Goal: Register for event/course

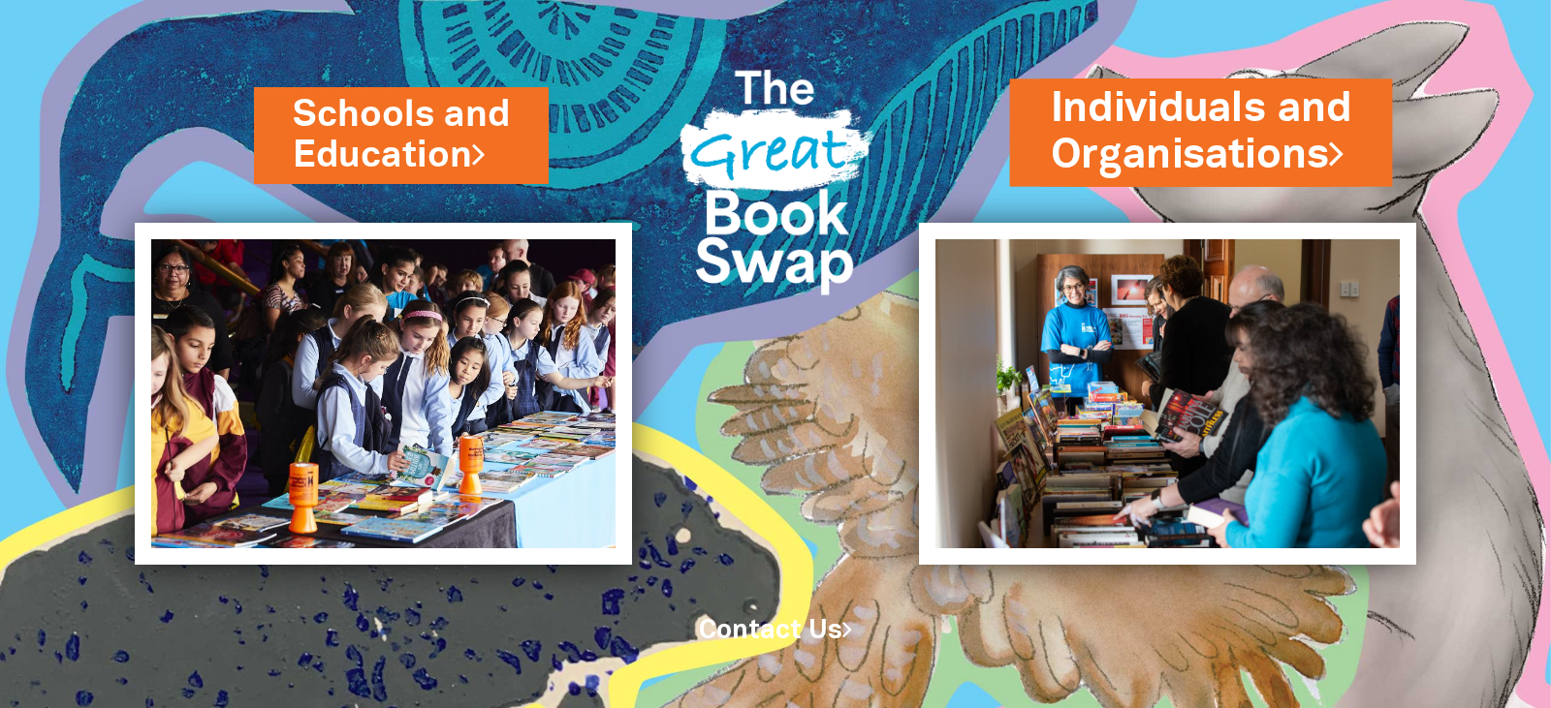
click at [1150, 148] on link "Individuals and Organisations" at bounding box center [1200, 131] width 301 height 103
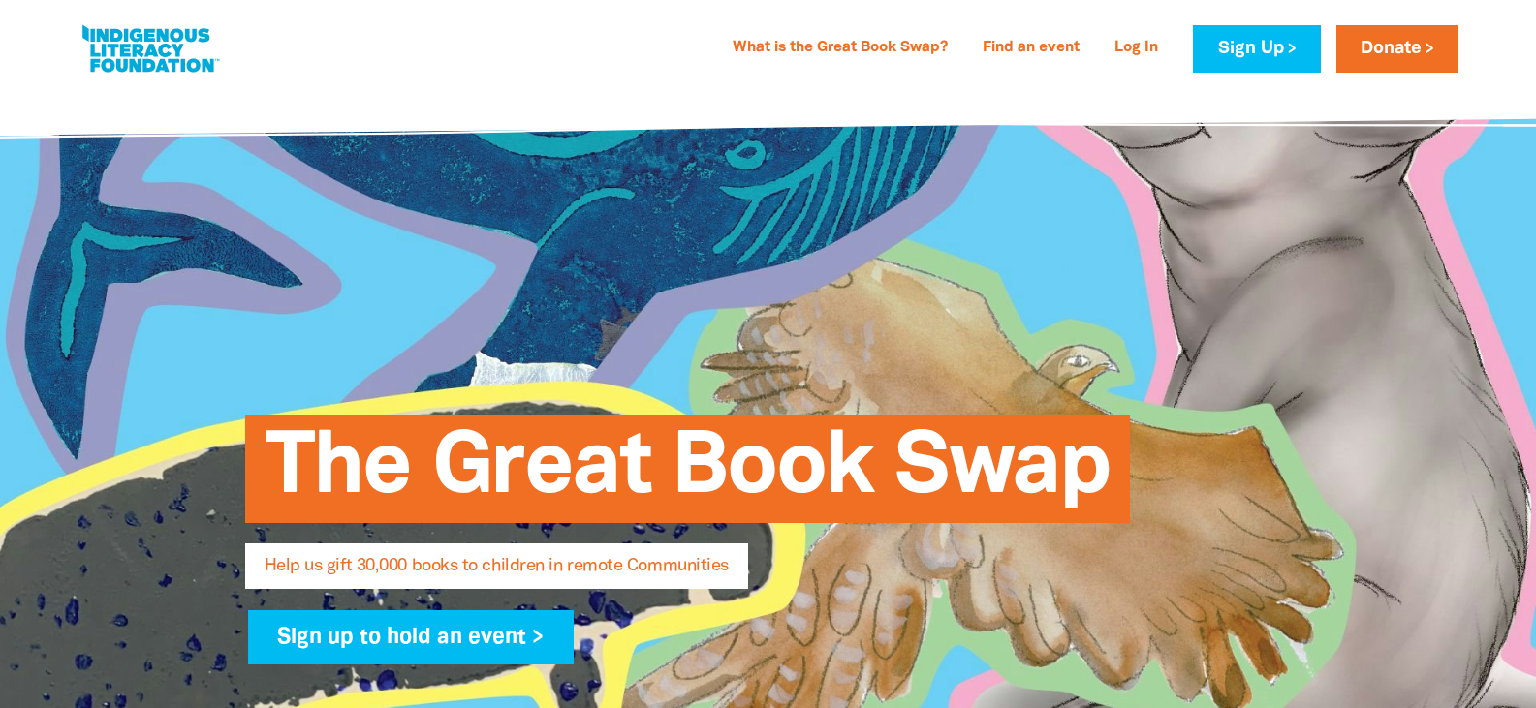
select select "AU"
click at [1224, 40] on link "Sign Up" at bounding box center [1256, 48] width 127 height 47
select select "AU"
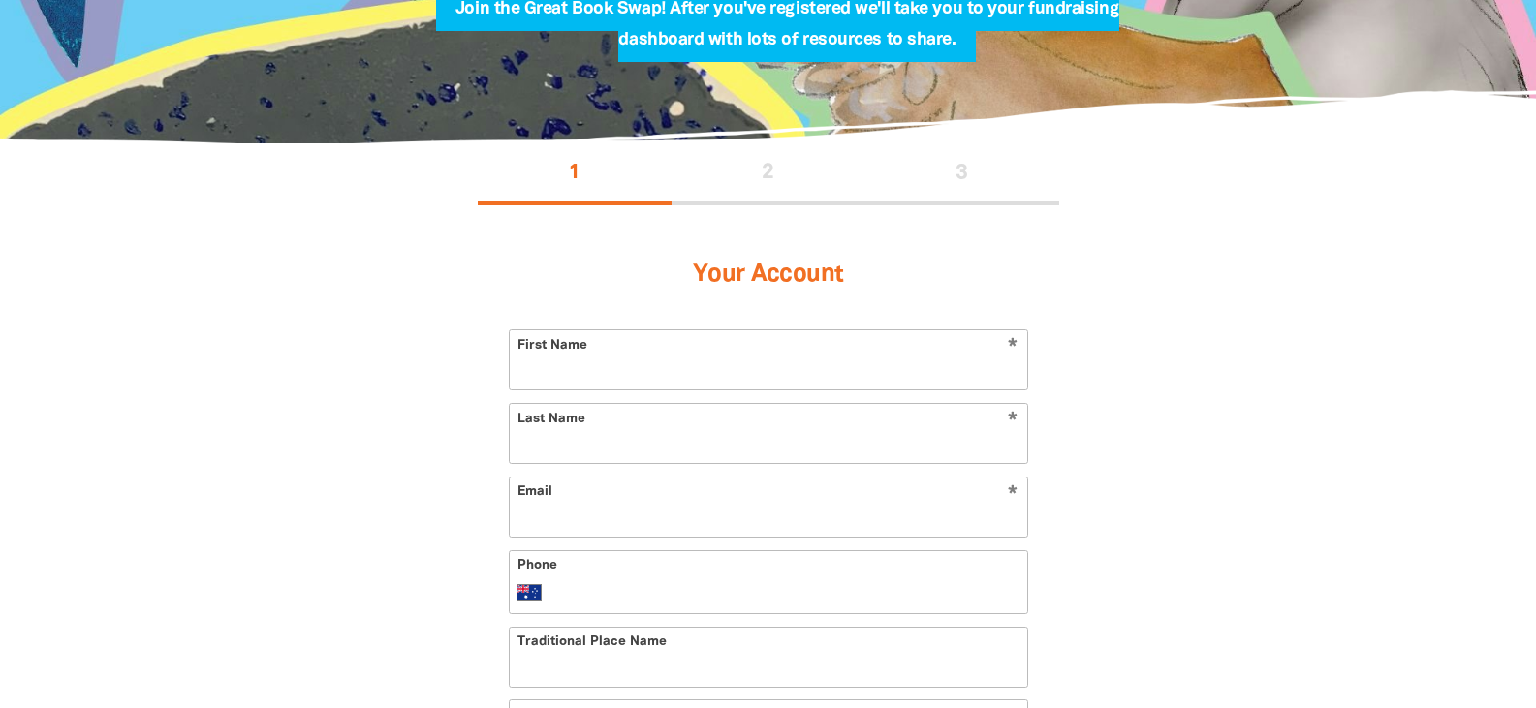
scroll to position [388, 0]
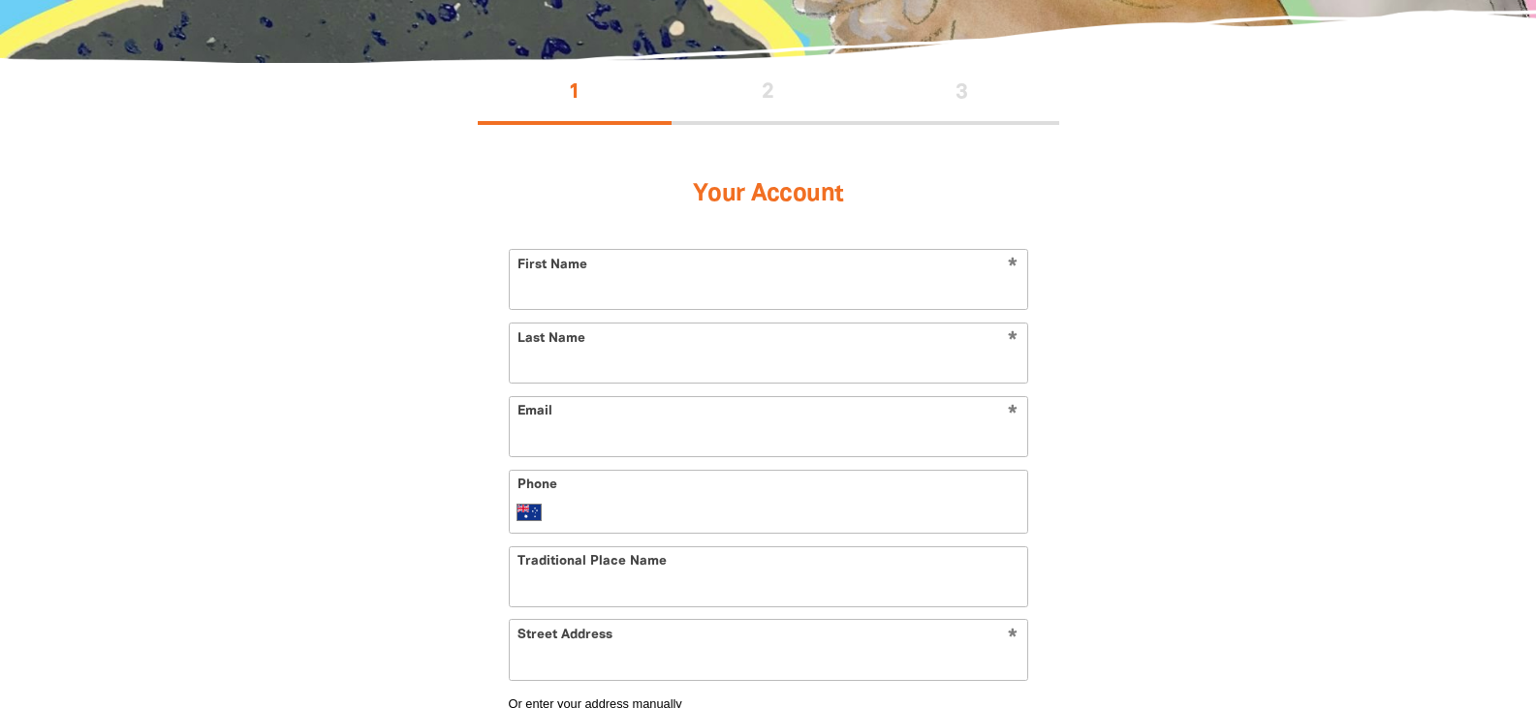
click at [622, 284] on input "First Name" at bounding box center [769, 279] width 518 height 59
type input "Paula"
type input "Stevens"
click at [560, 445] on input "Email" at bounding box center [769, 426] width 518 height 59
type input "clients@firstchoicecare.com.au"
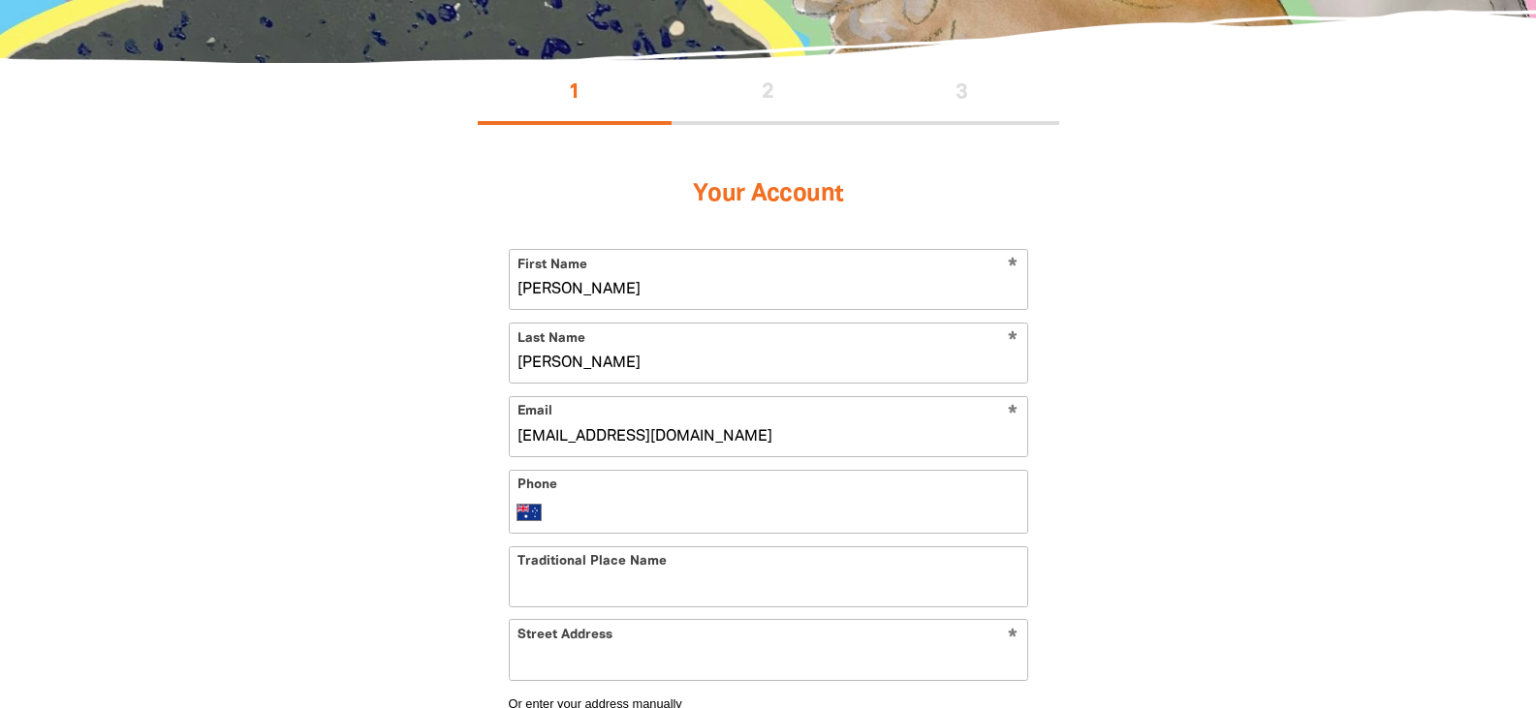
type input "+61 7 5576 6255"
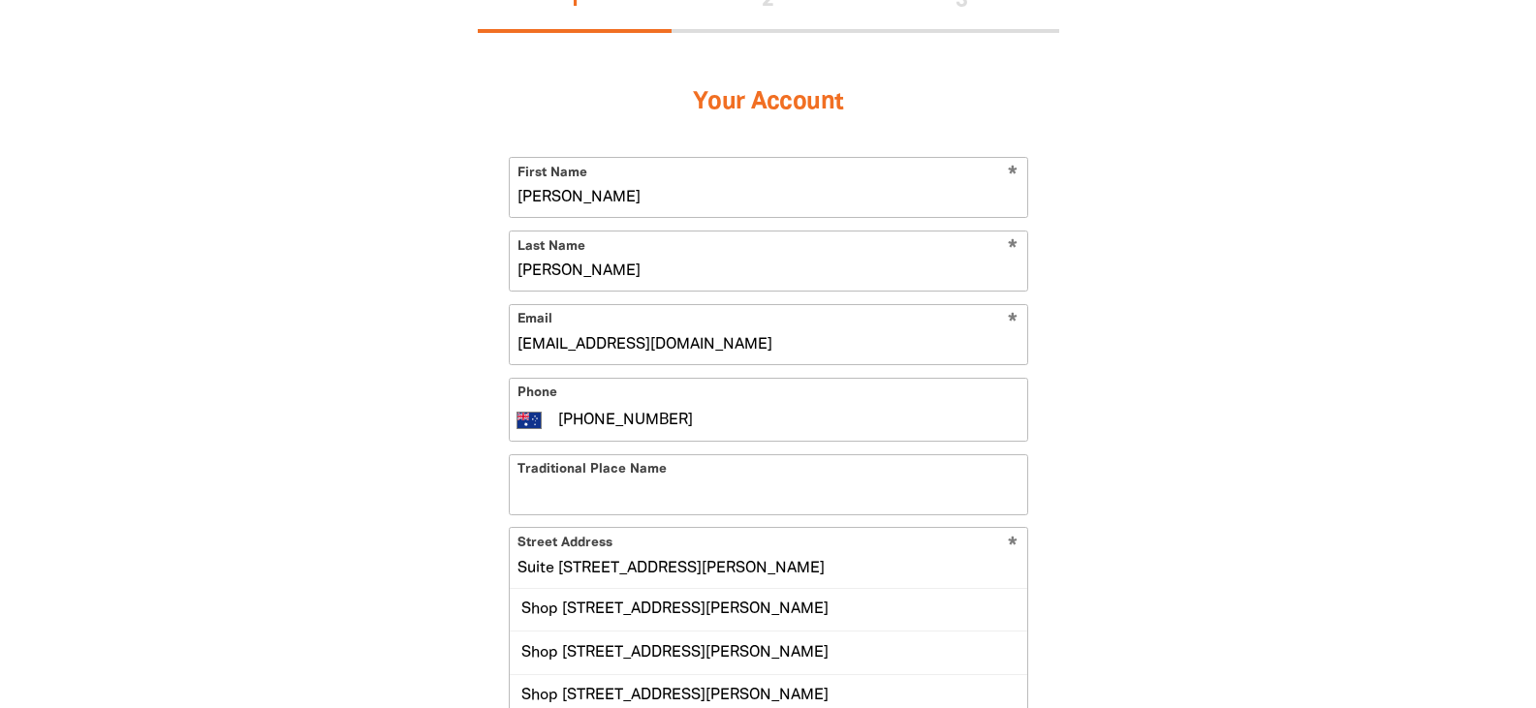
scroll to position [485, 0]
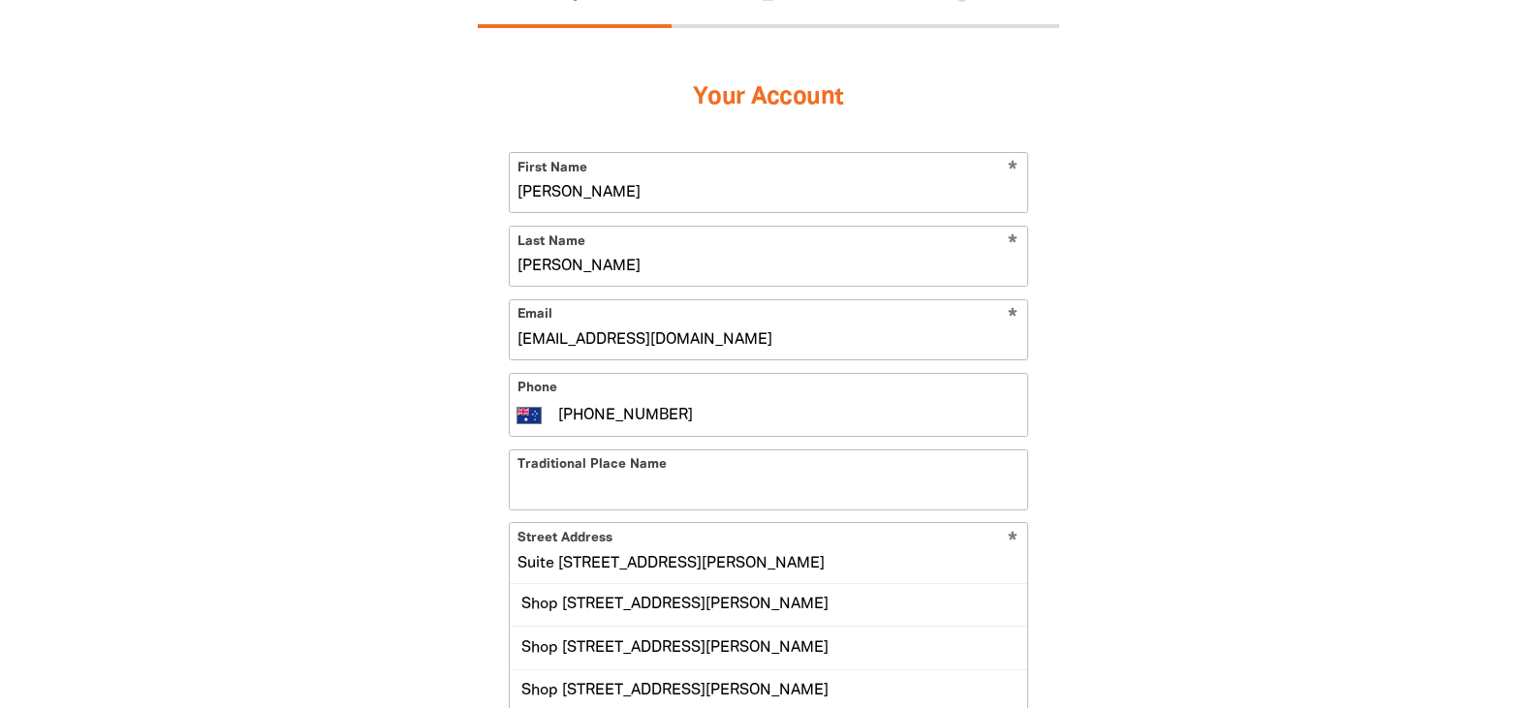
click at [655, 574] on input "Suite 201 1 Lake Orr Drive" at bounding box center [769, 552] width 518 height 59
click at [741, 564] on input "Suite 201 1 Lake Orr Drive" at bounding box center [769, 552] width 518 height 59
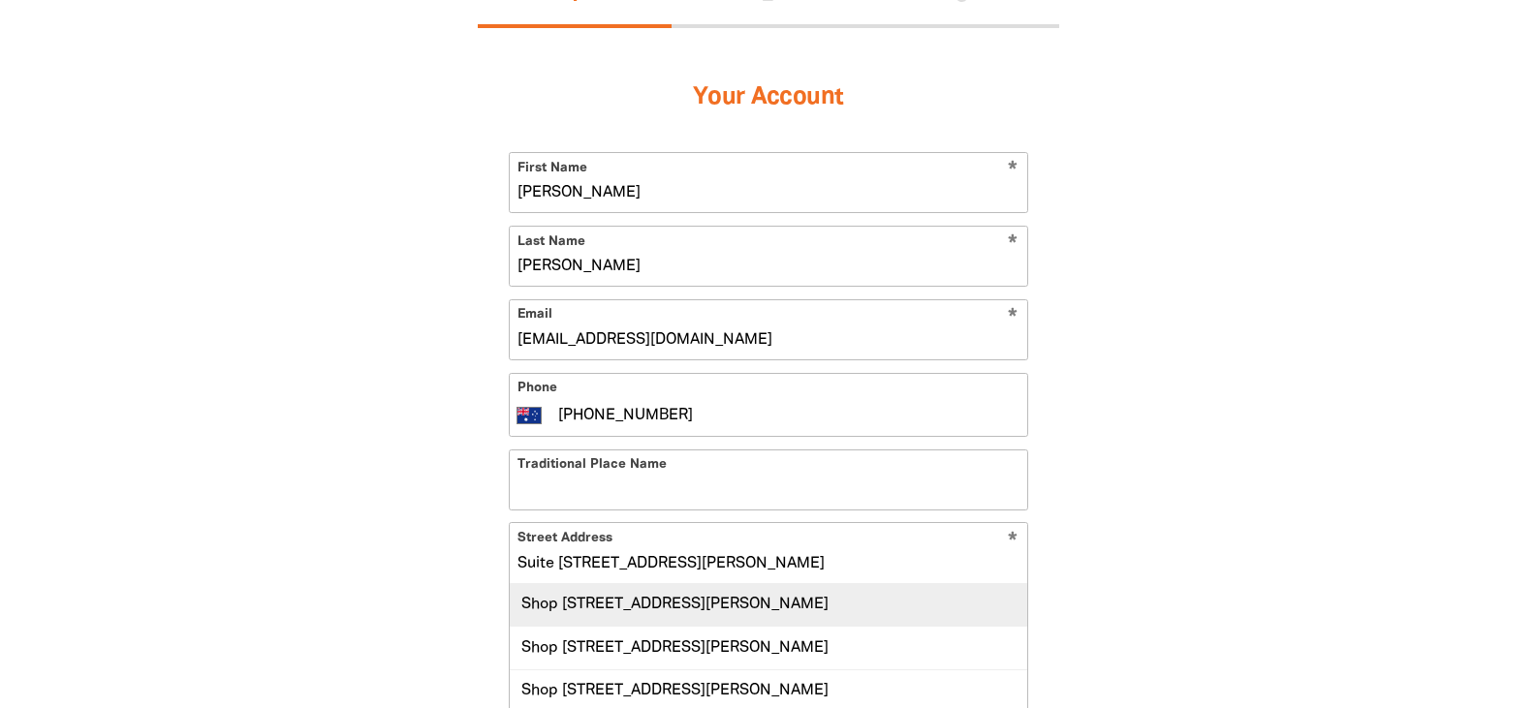
click at [762, 608] on div "Shop 201, 1 Lake Orr Drive, VARSITY LAKES QLD 4227" at bounding box center [769, 605] width 518 height 42
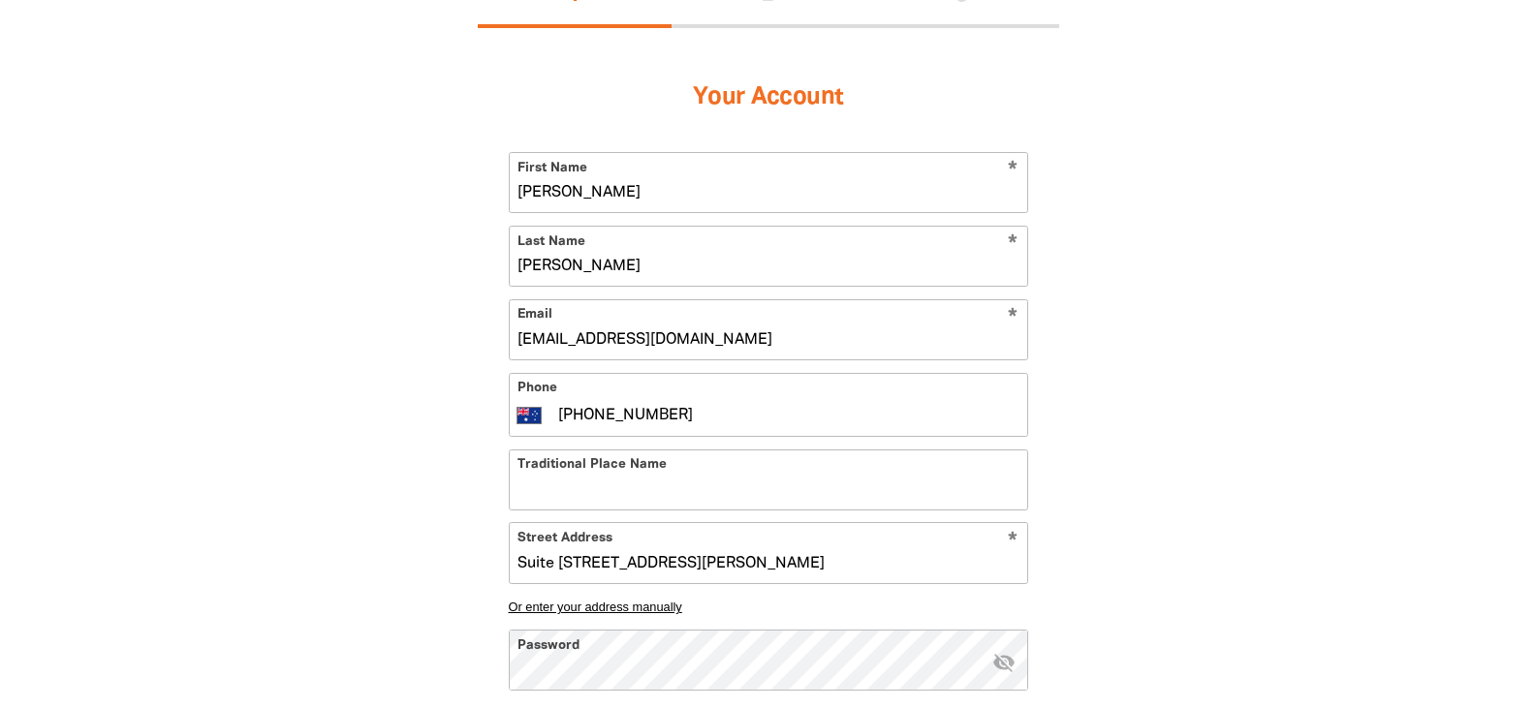
type input "Shop 201, 1 Lake Orr Drive, VARSITY LAKES QLD 4227"
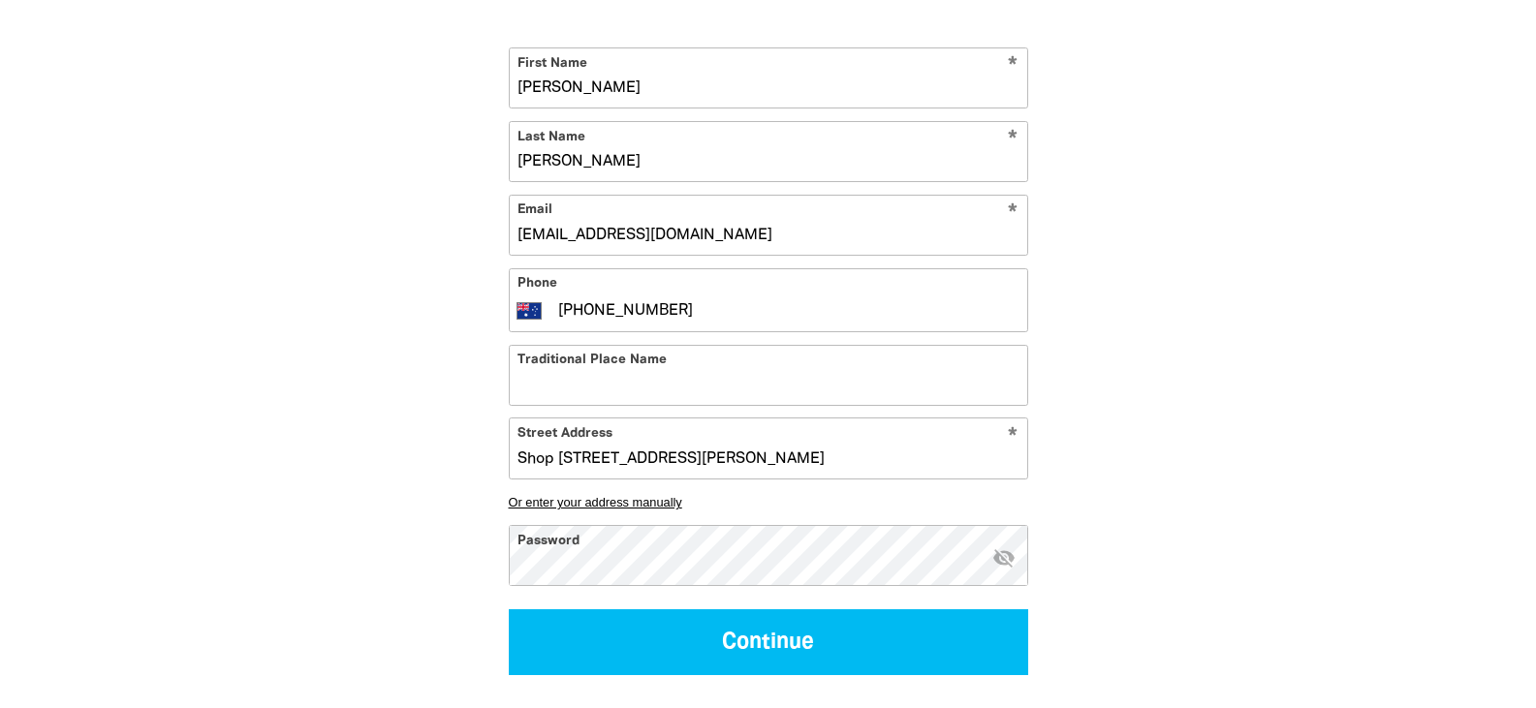
scroll to position [581, 0]
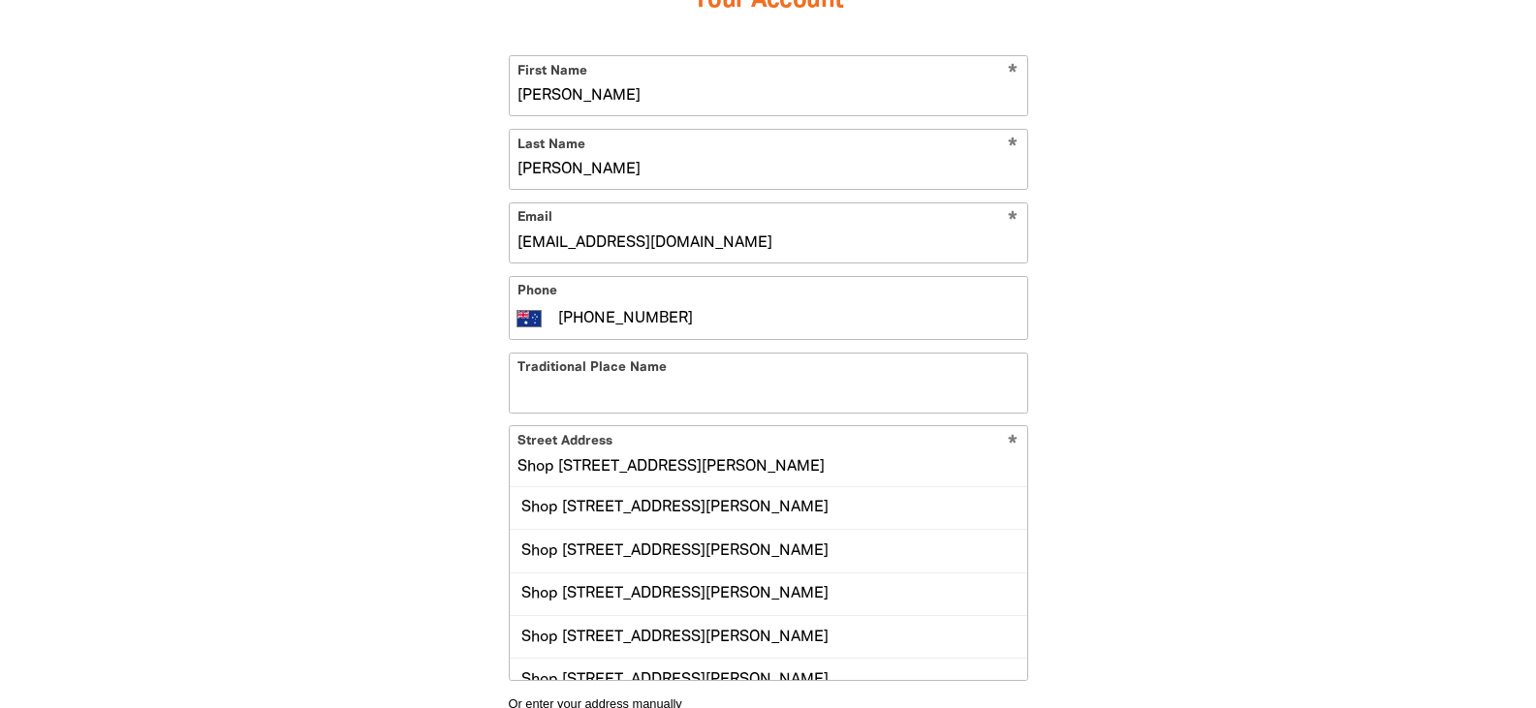
click at [607, 381] on input "Traditional Place Name" at bounding box center [769, 383] width 518 height 59
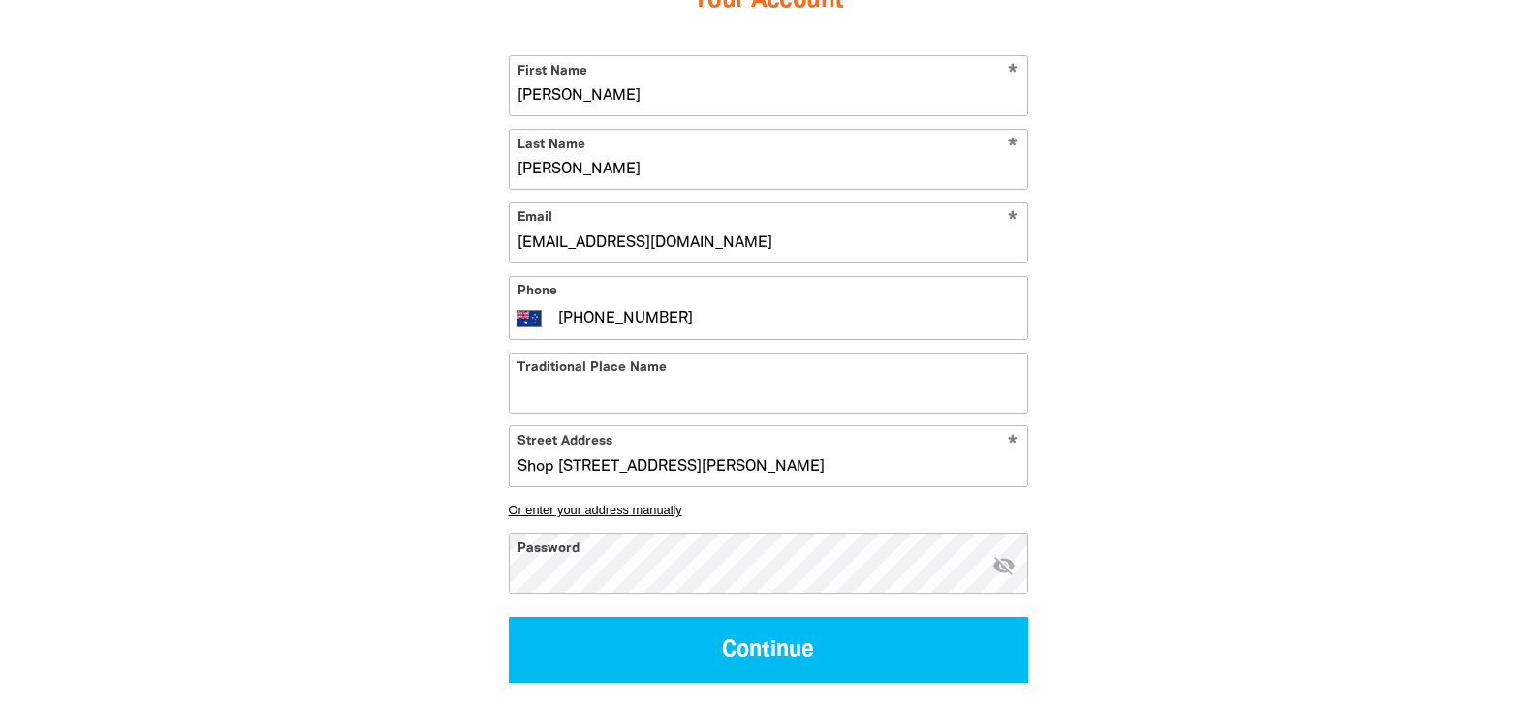
paste input "Kombumerri country"
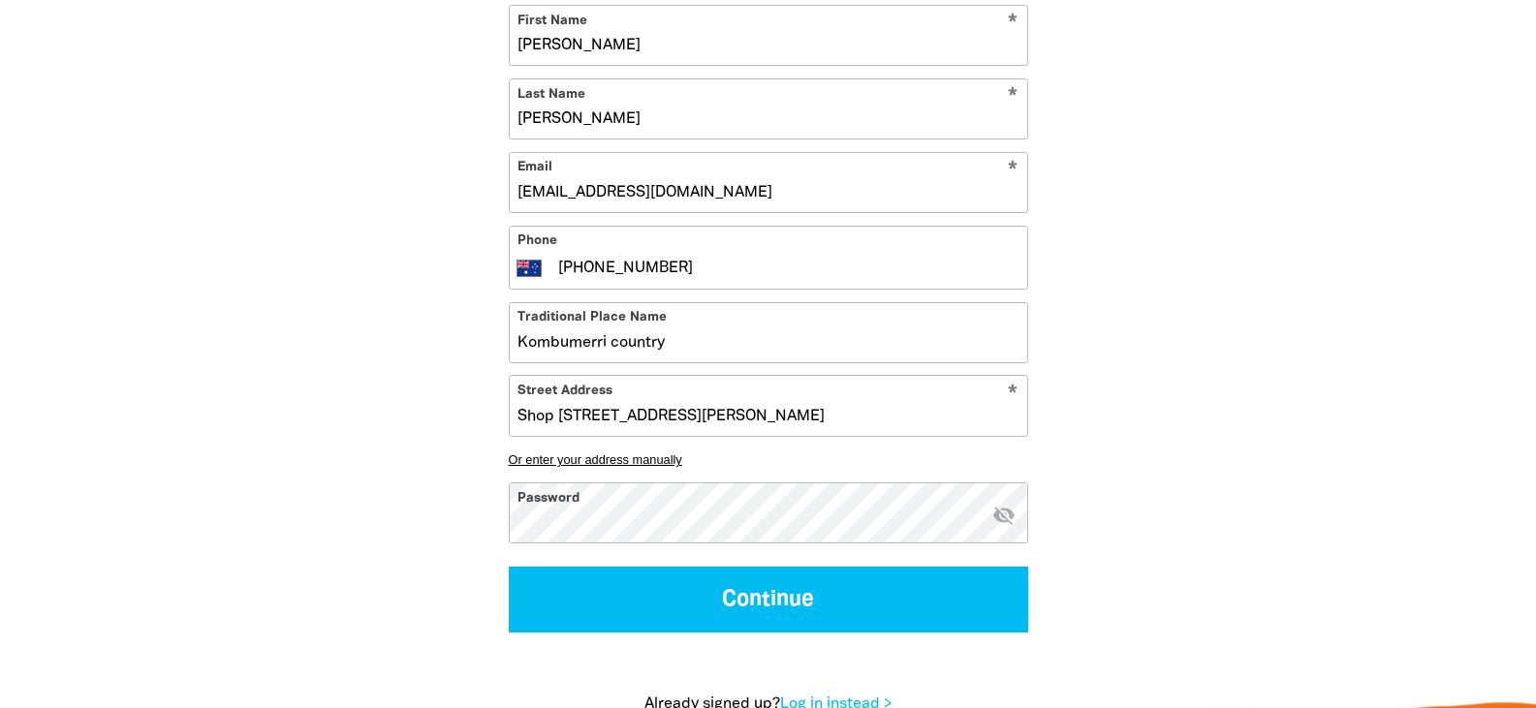
scroll to position [678, 0]
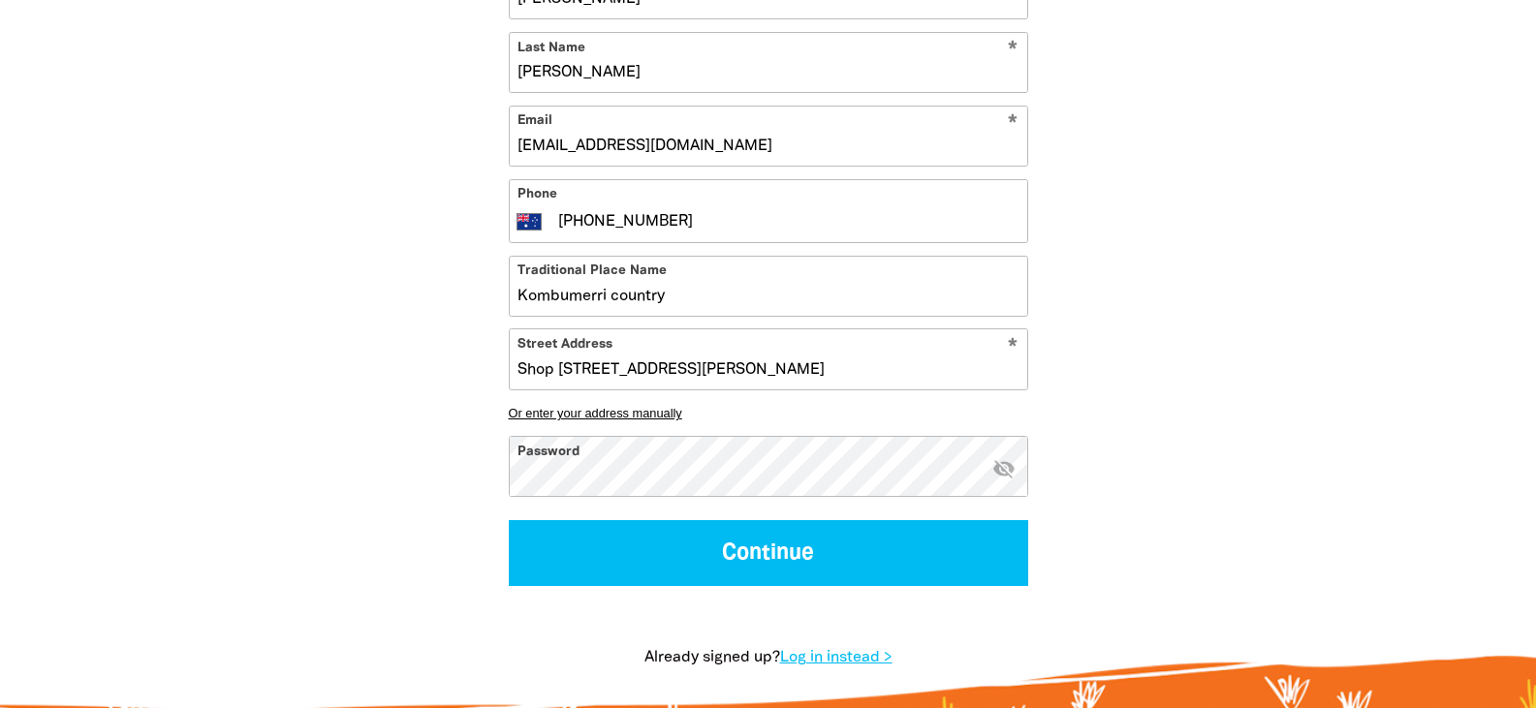
type input "Kombumerri country"
click at [1006, 469] on icon "visibility_off" at bounding box center [1003, 468] width 23 height 23
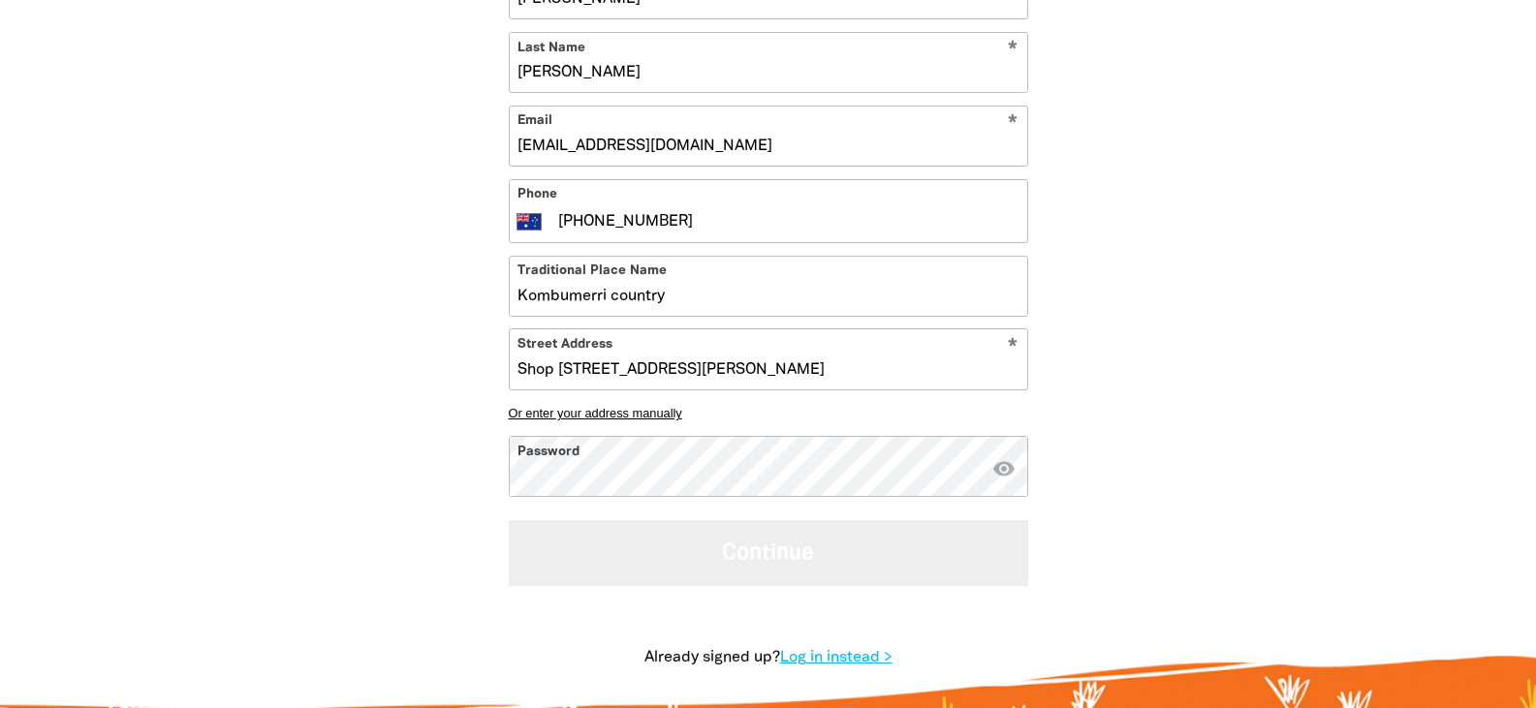
click at [622, 550] on button "Continue" at bounding box center [768, 552] width 519 height 65
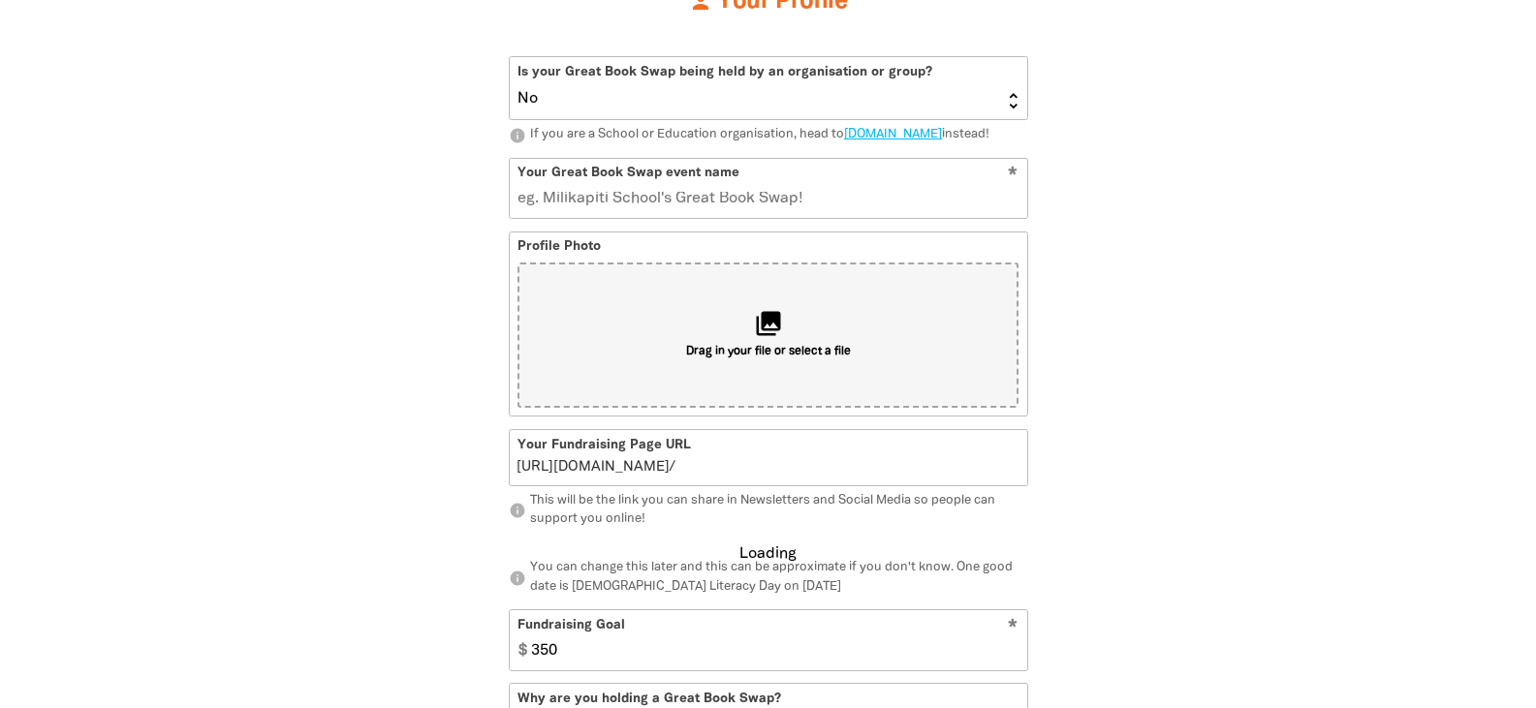
scroll to position [429, 0]
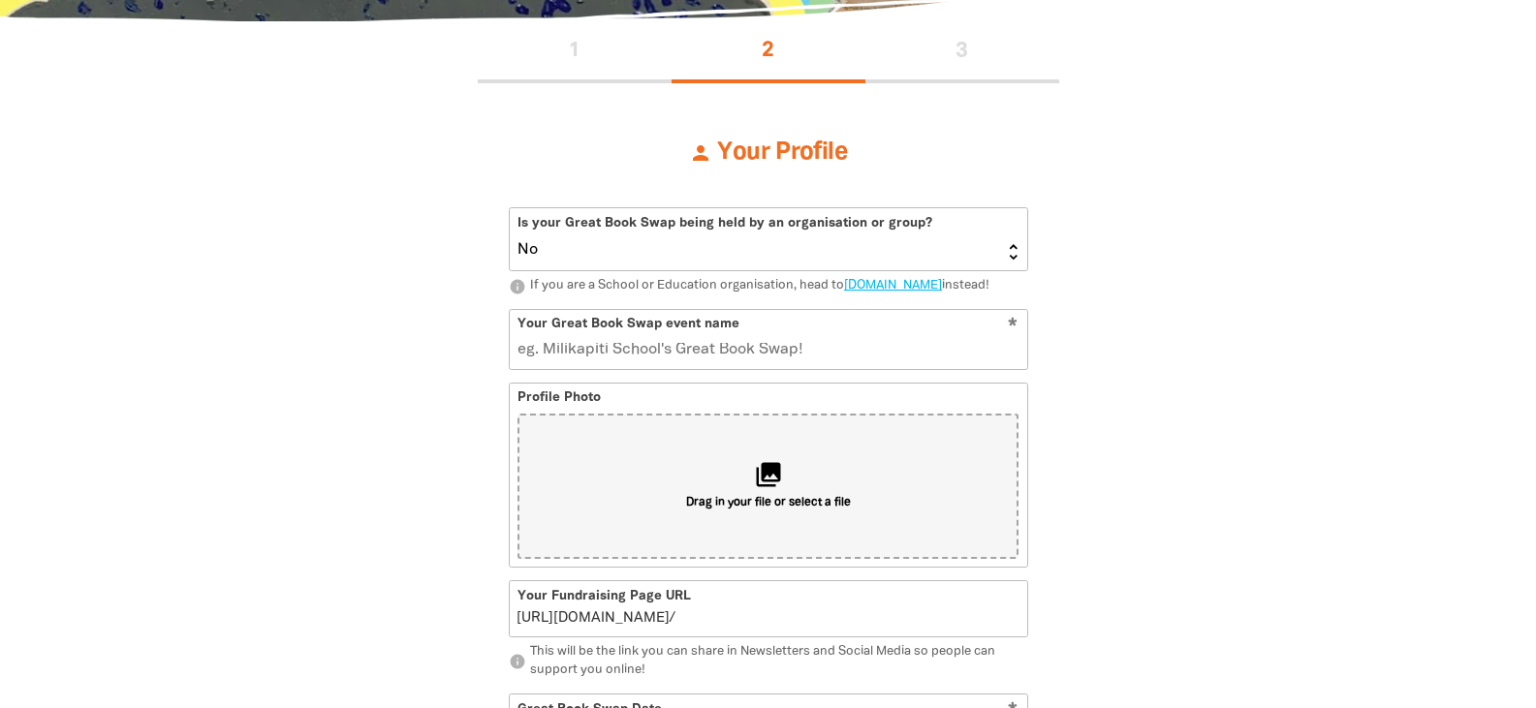
click at [543, 251] on select "Yes No" at bounding box center [769, 239] width 518 height 62
select select "Yes"
click at [510, 208] on select "Yes No" at bounding box center [769, 239] width 518 height 62
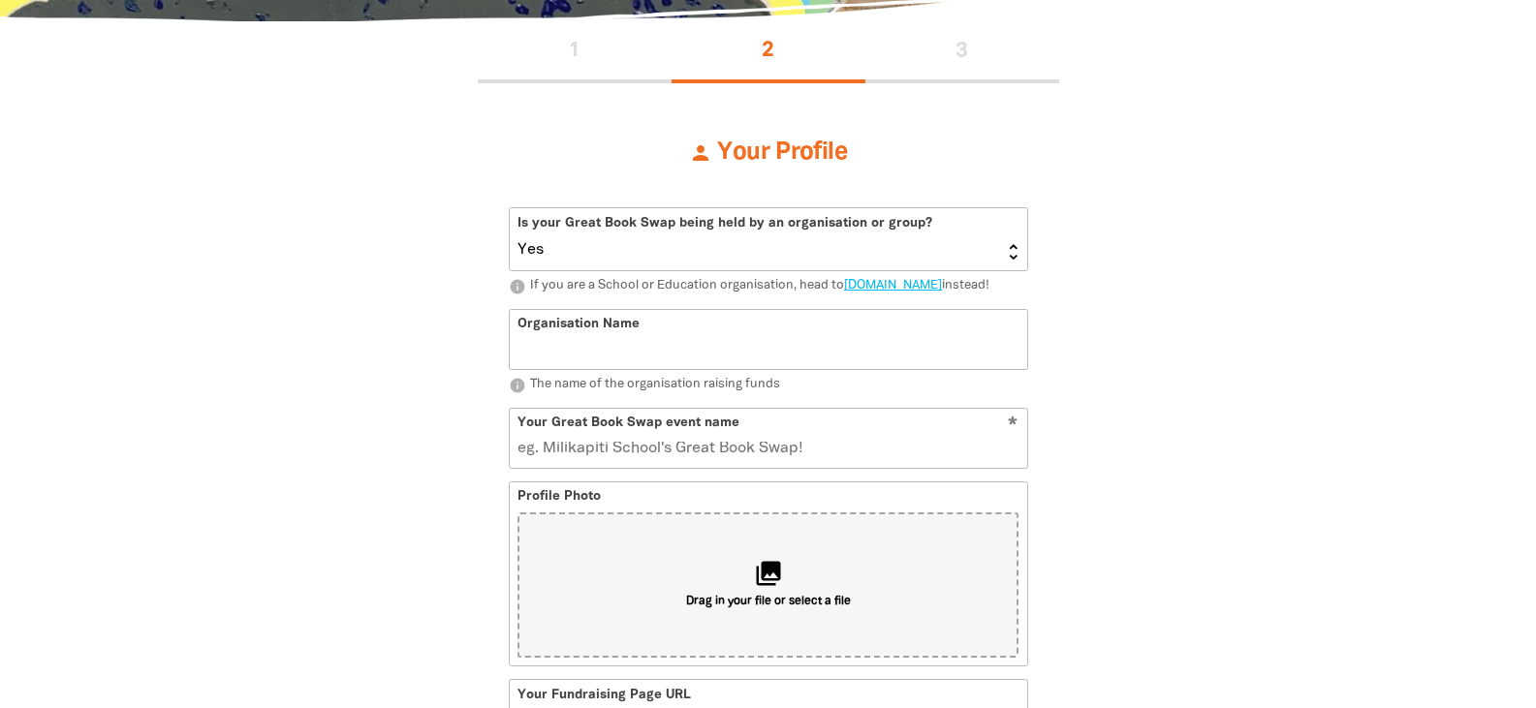
click at [584, 369] on input "Organisation Name" at bounding box center [769, 339] width 518 height 59
type input "PeopleIN"
click at [572, 464] on input "Your Great Book Swap event name" at bounding box center [769, 438] width 518 height 59
type input "P"
type input "p"
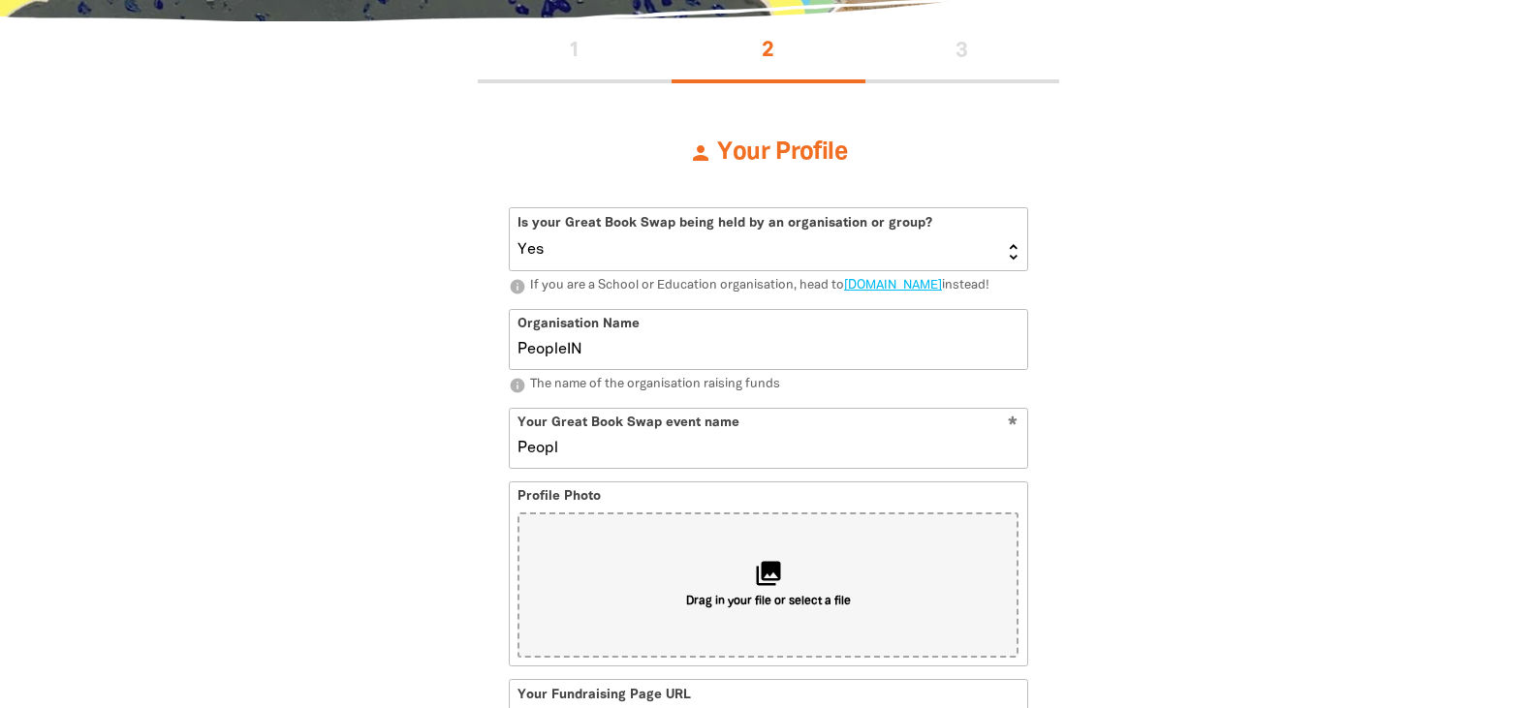
type input "People"
type input "people"
type input "PeopleIn"
type input "peoplein"
type input "PeopleI"
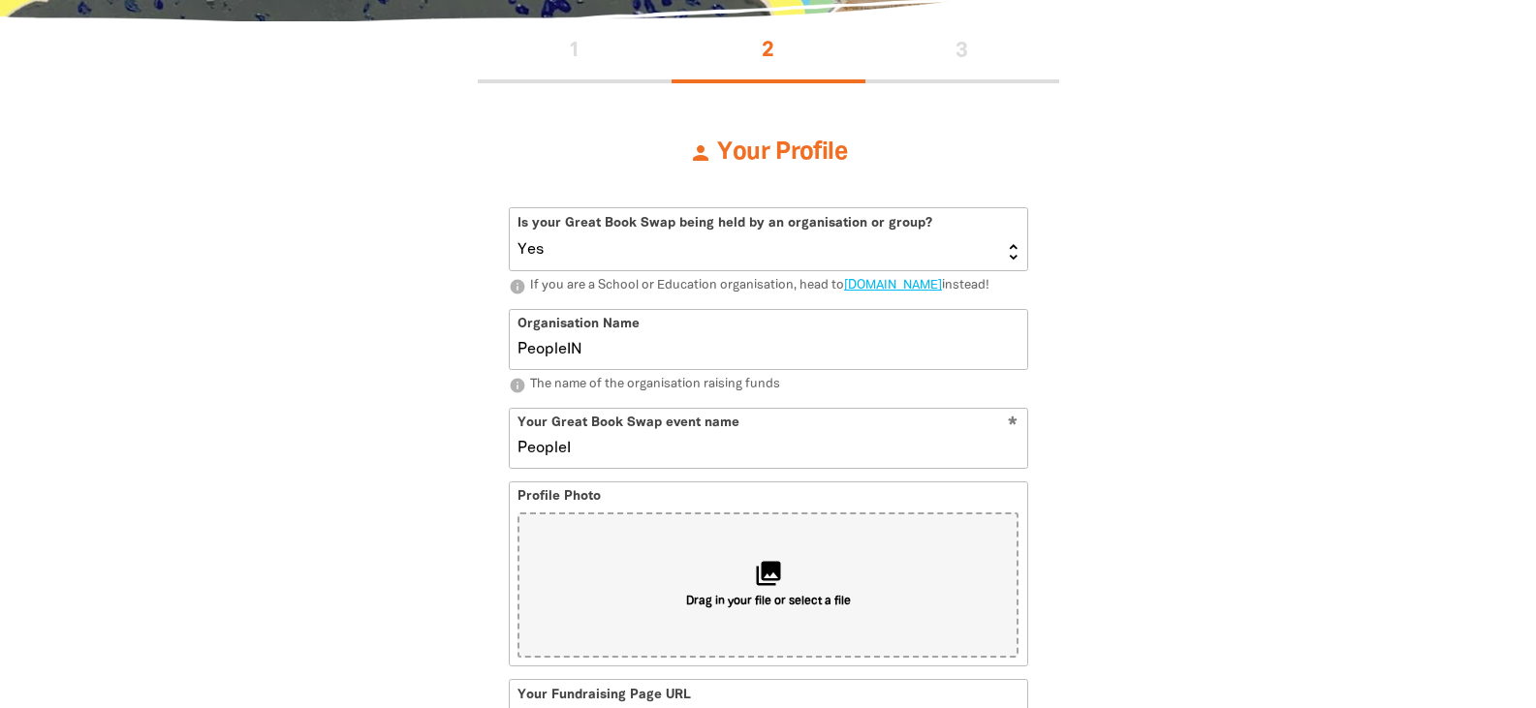
type input "peoplei"
type input "PeopleIB"
type input "peopleib"
type input "PeopleI"
type input "peoplei"
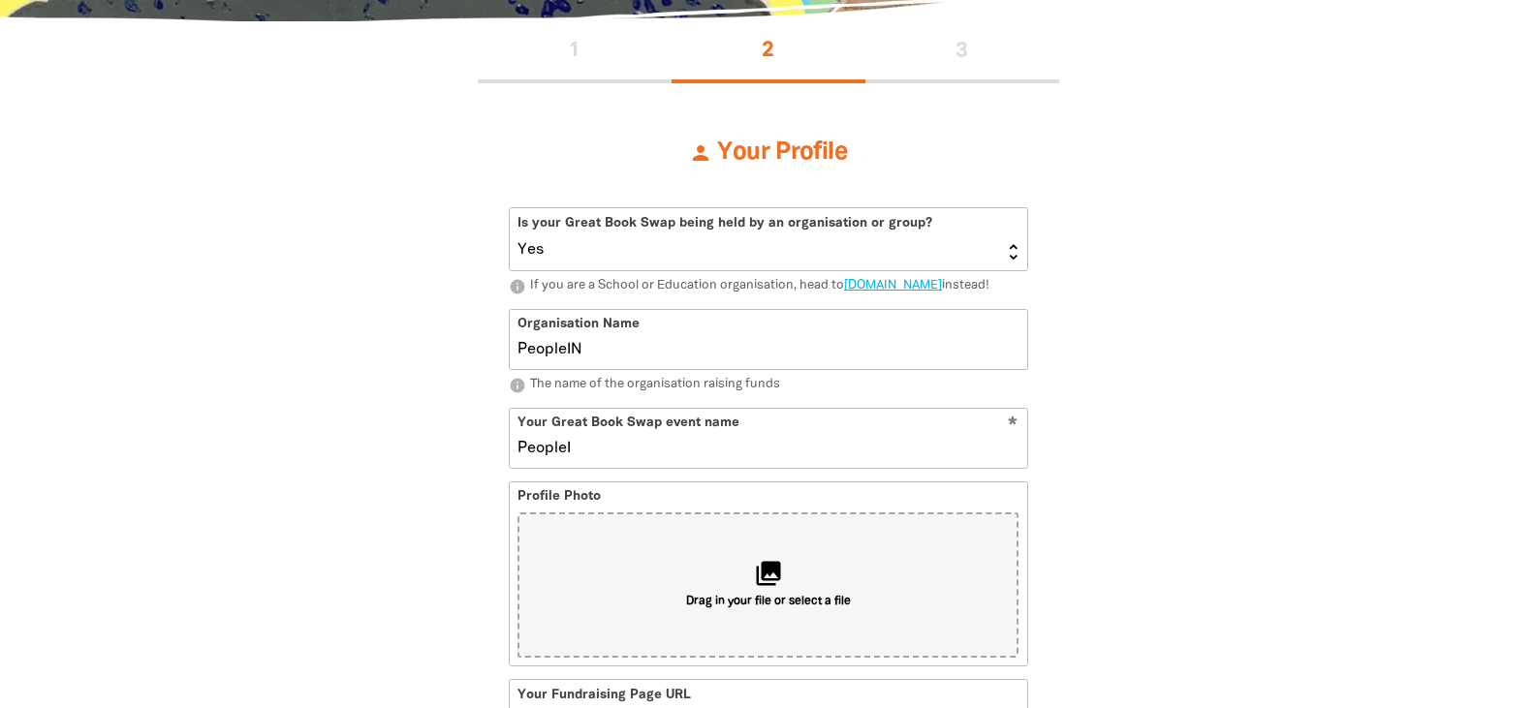
type input "PeopleIN"
type input "peoplein"
type input "PeopleIN Great"
type input "peopleingreat"
type input "PeopleIN Great Book"
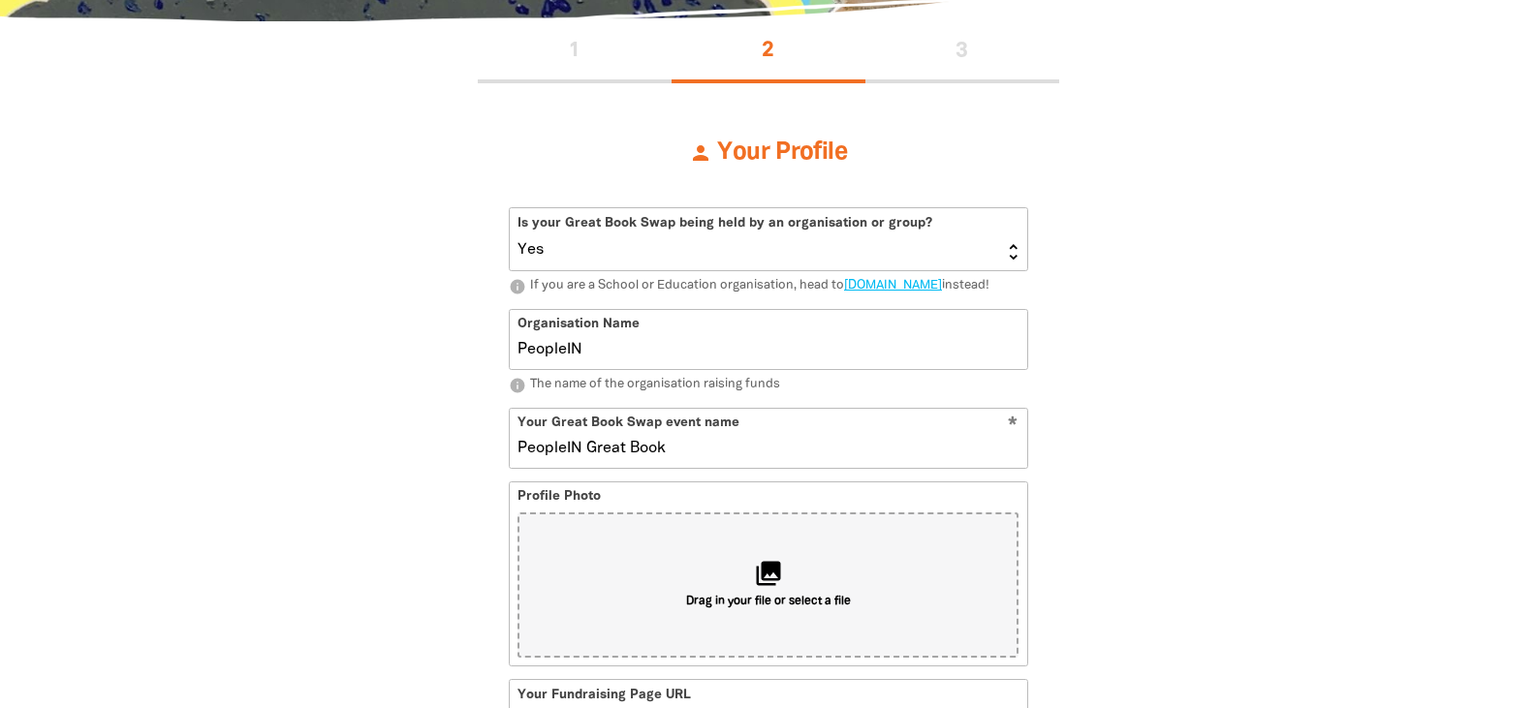
type input "peopleingreatbook"
type input "PeopleIN Great Book Swa"
type input "peopleingreatbookswa"
type input "PeopleIN Great Book Swap"
type input "peopleingreatbookswap"
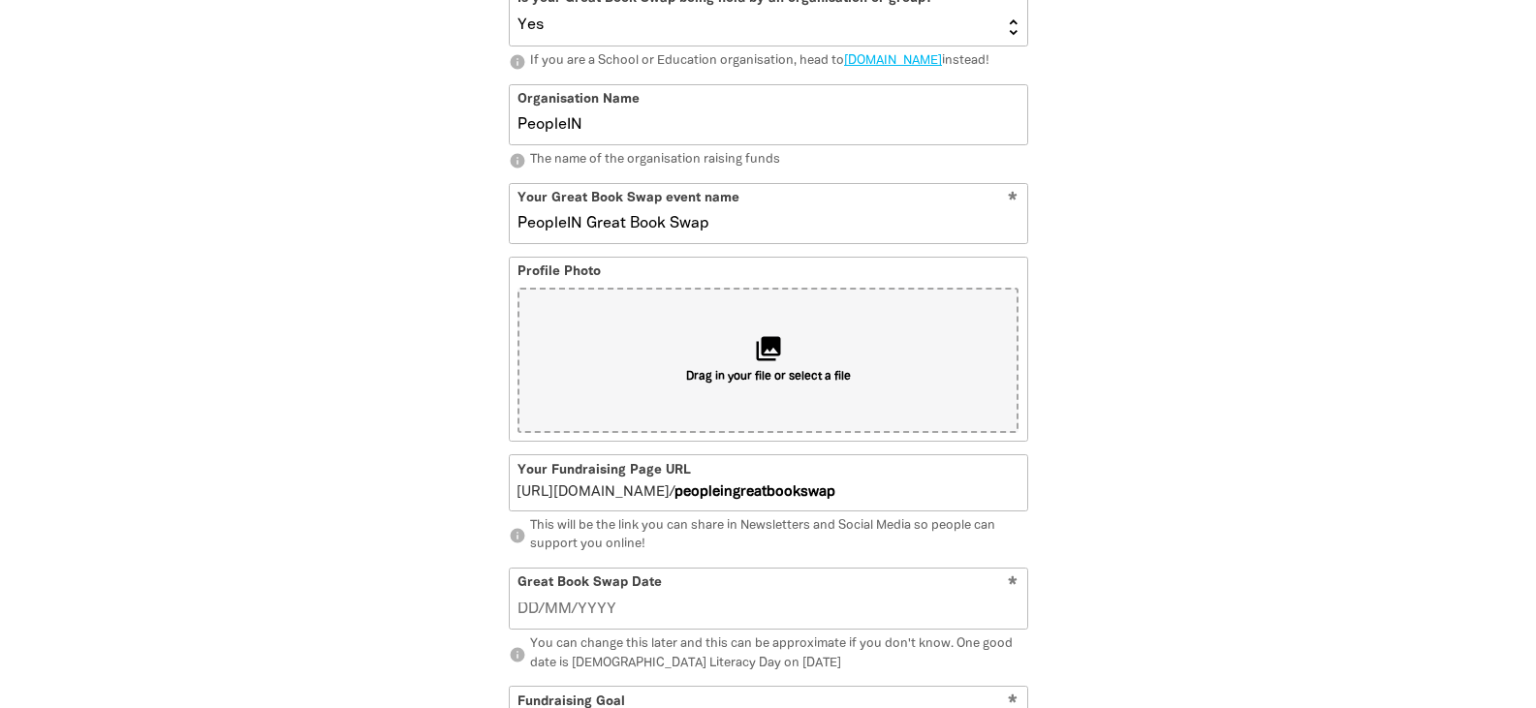
scroll to position [623, 0]
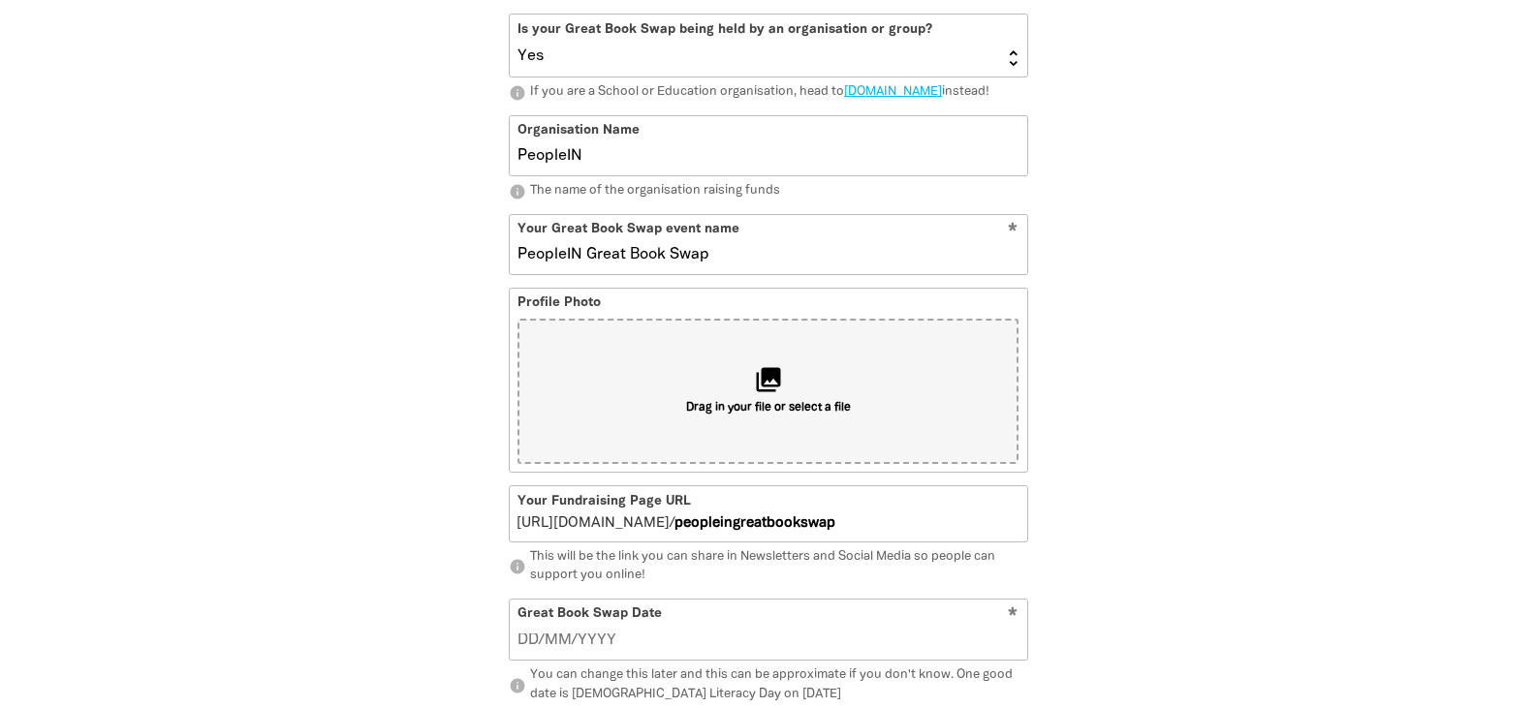
type input "PeopleIN Great Book Swap"
type input "__/__/____"
click at [525, 651] on input "__/__/____" at bounding box center [768, 640] width 501 height 21
click at [529, 651] on input "__/__/____" at bounding box center [768, 640] width 501 height 21
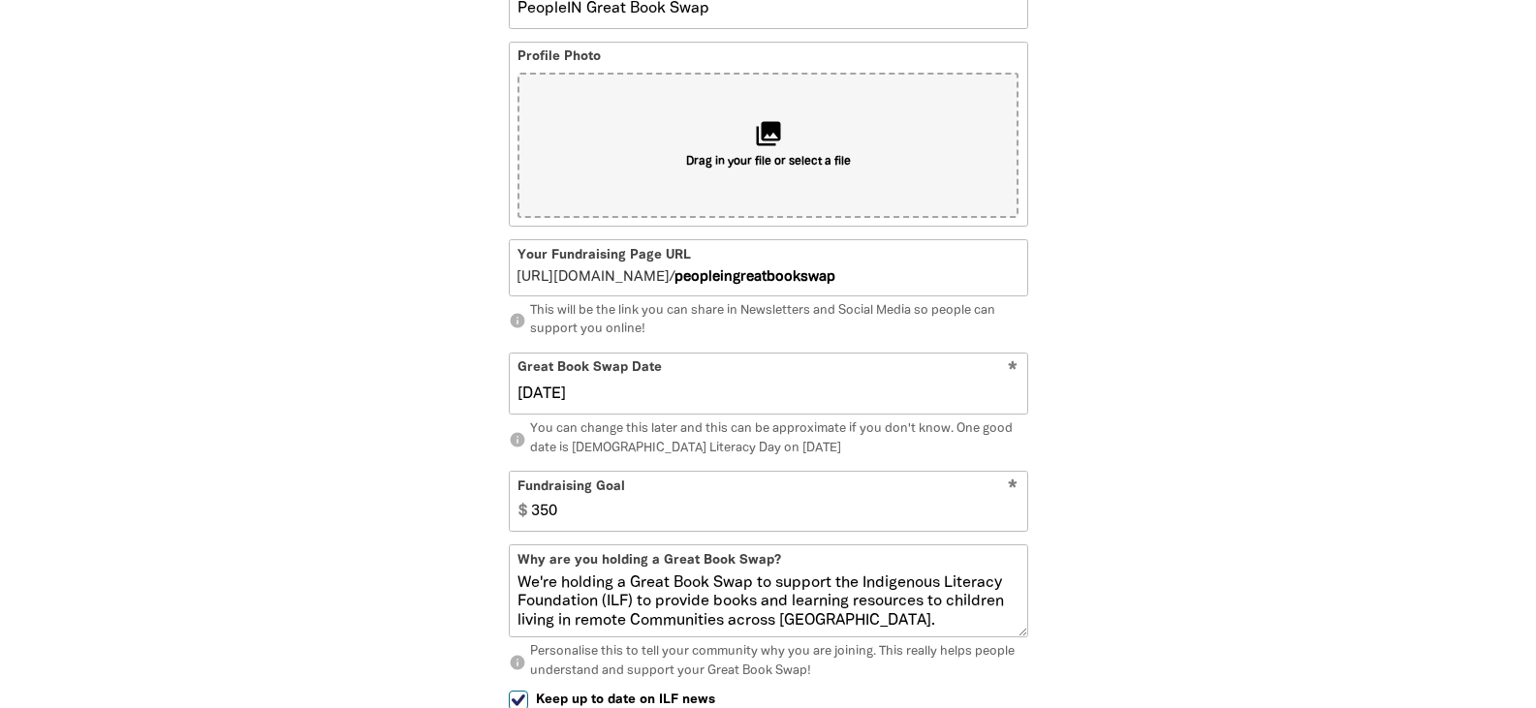
scroll to position [1011, 0]
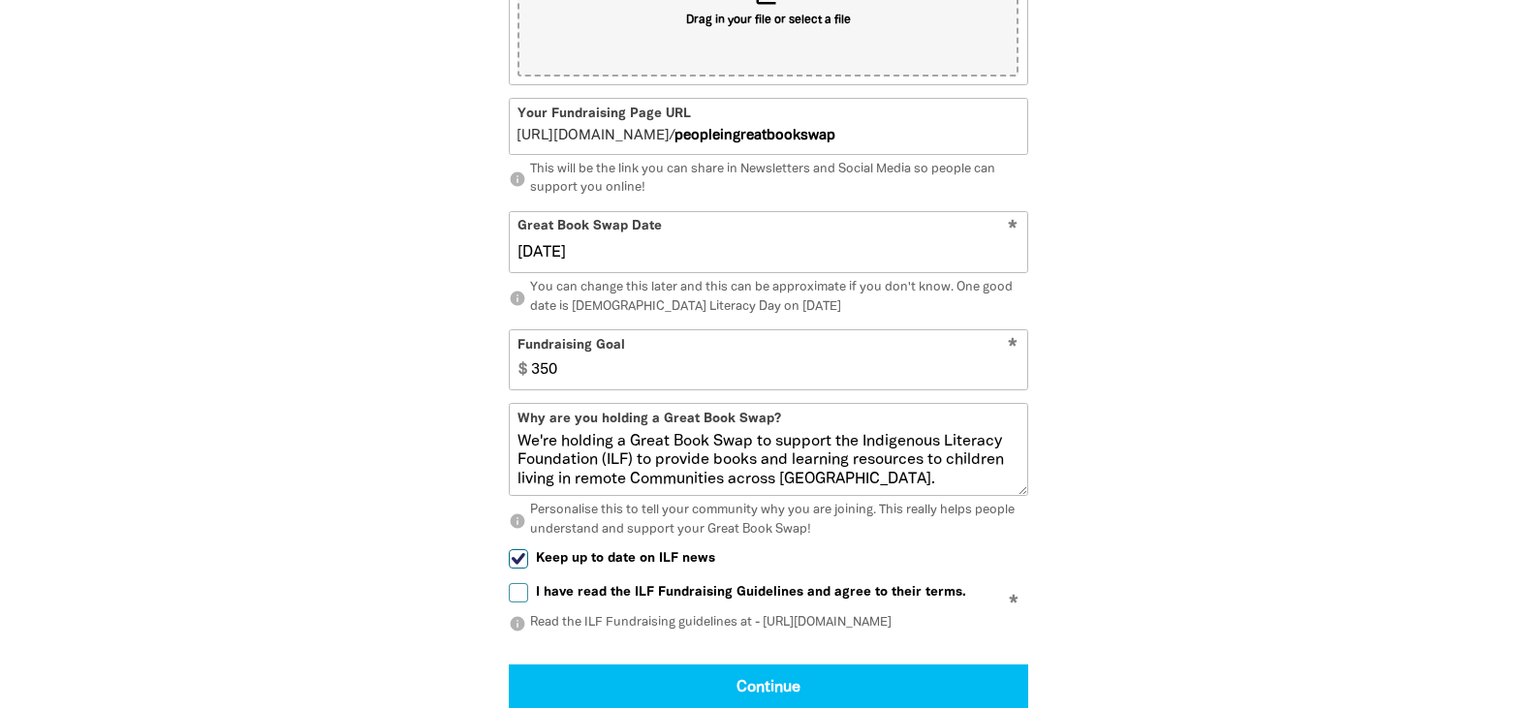
type input "03/09/2025"
click at [520, 603] on input "I have read the ILF Fundraising Guidelines and agree to their terms." at bounding box center [518, 592] width 19 height 19
checkbox input "true"
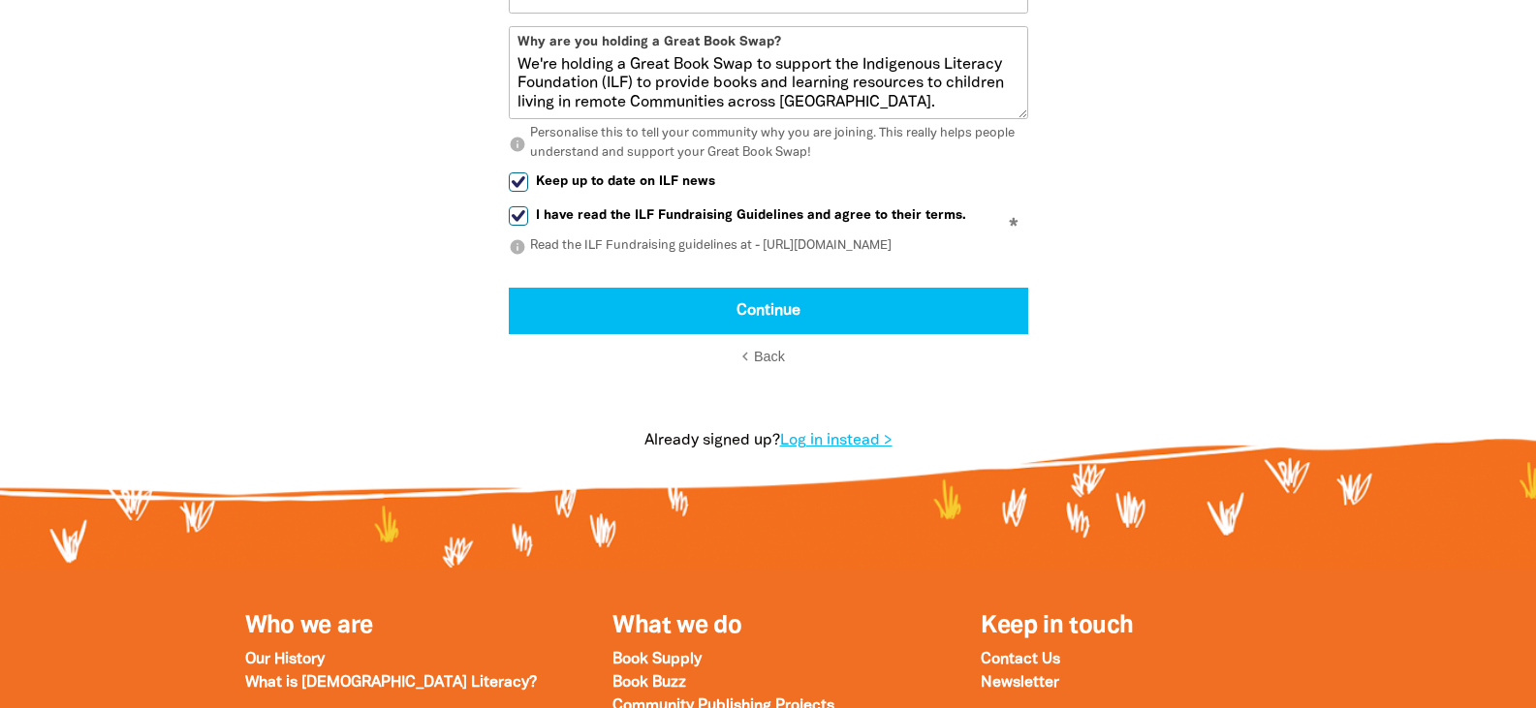
scroll to position [1399, 0]
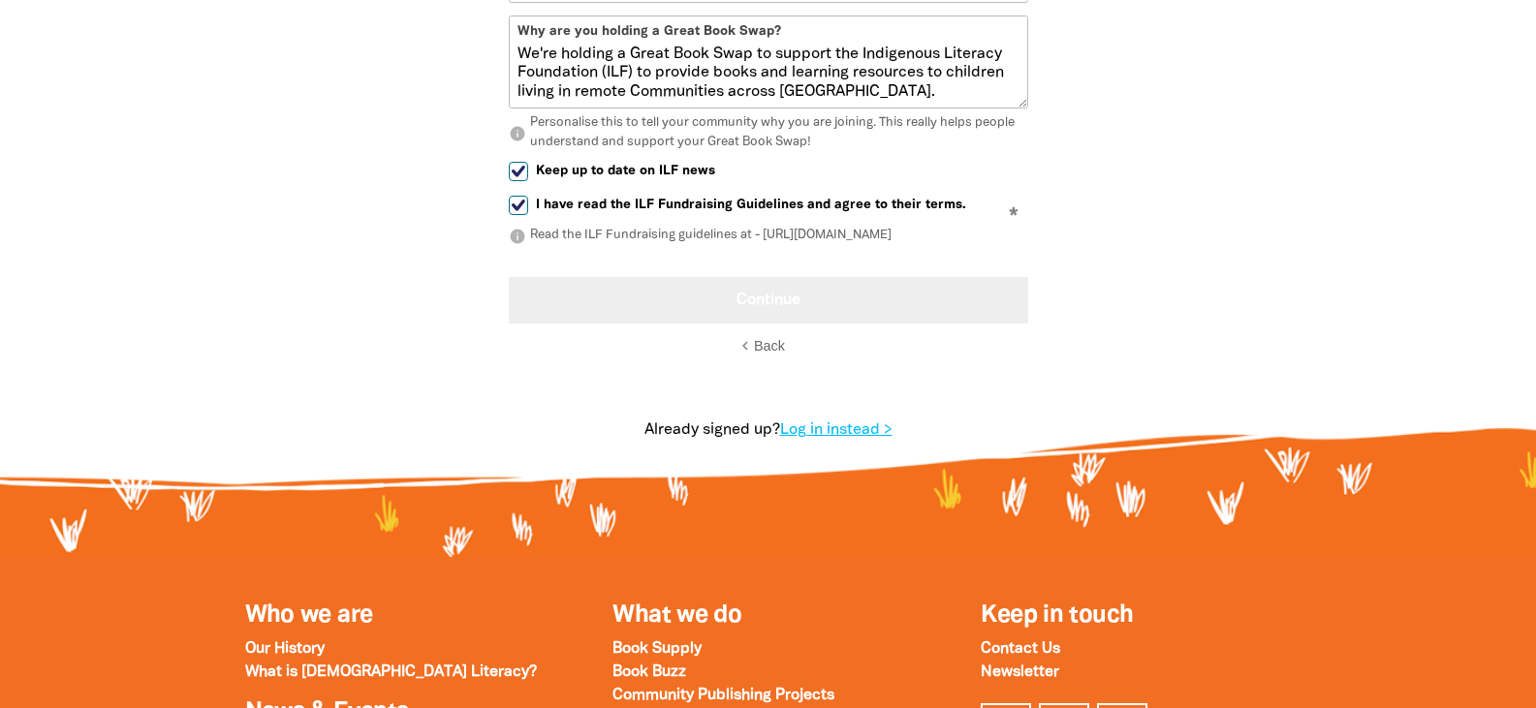
click at [777, 318] on button "Continue" at bounding box center [768, 300] width 519 height 47
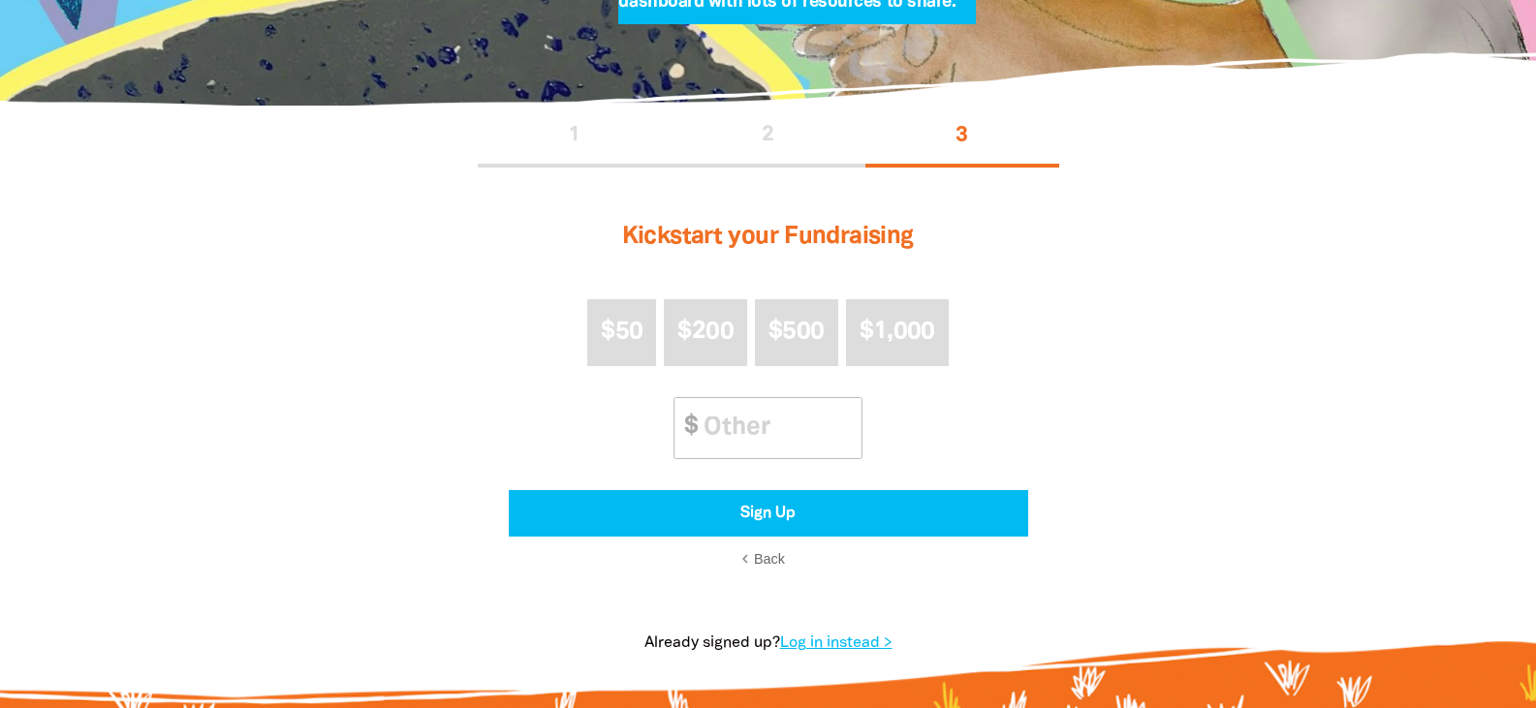
scroll to position [344, 0]
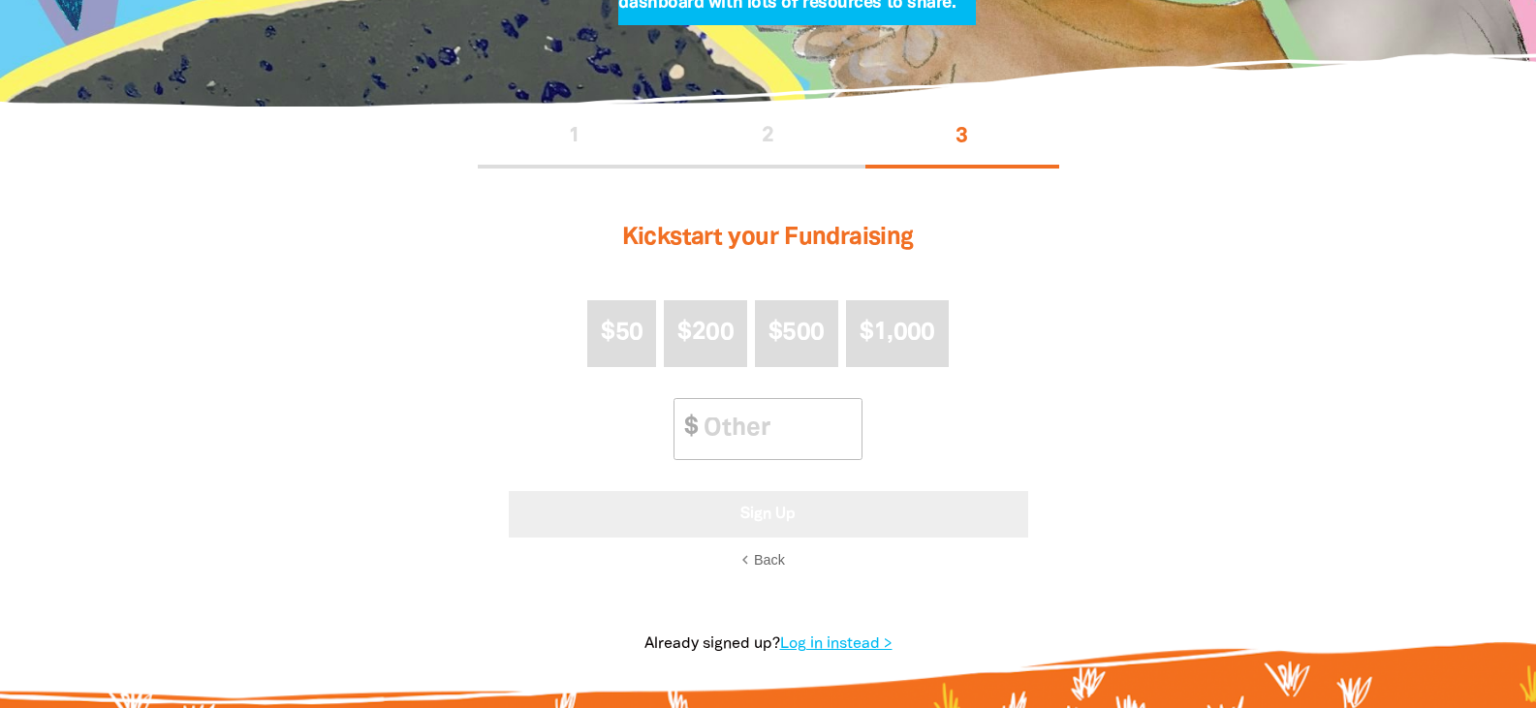
click at [722, 520] on button "Sign Up" at bounding box center [768, 514] width 519 height 47
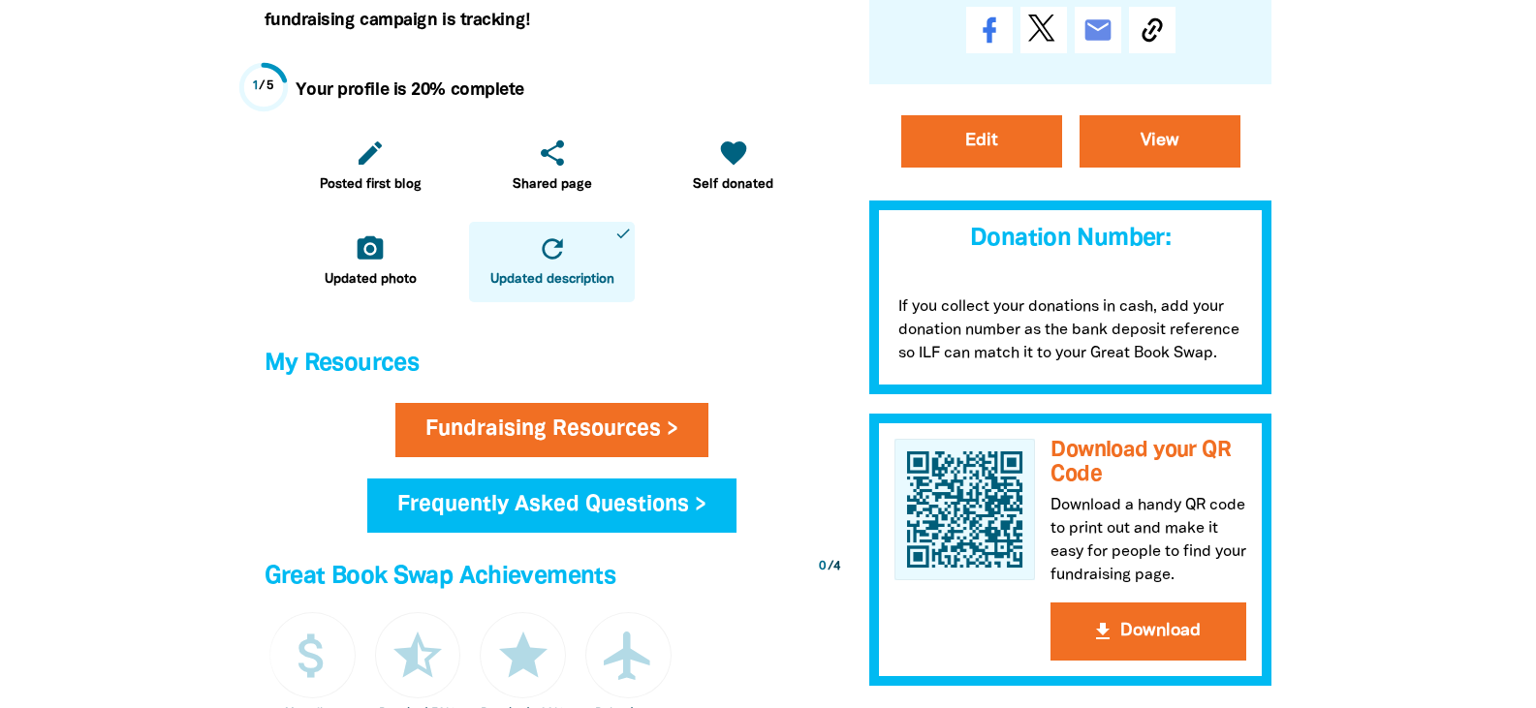
scroll to position [581, 0]
